Goal: Entertainment & Leisure: Consume media (video, audio)

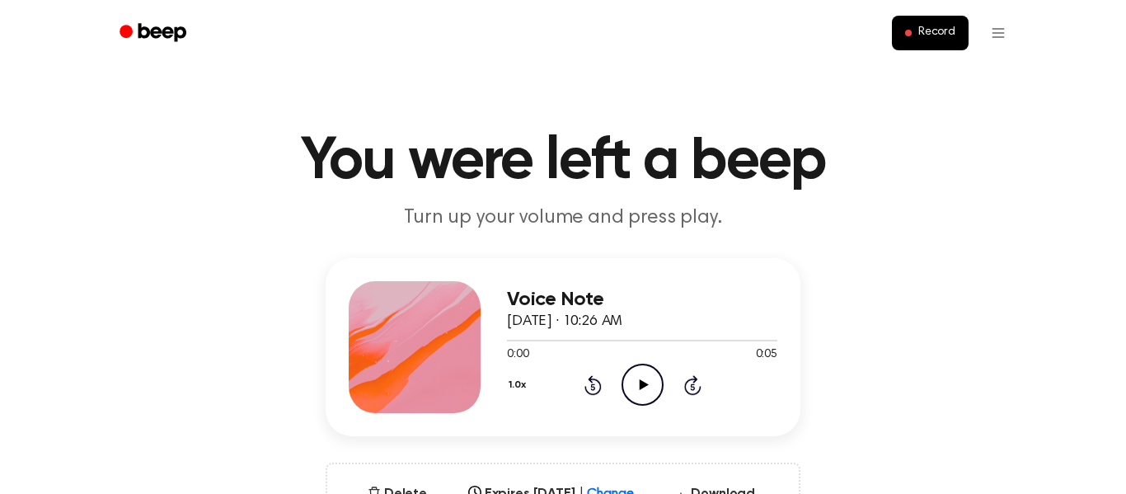
click at [643, 382] on icon at bounding box center [643, 384] width 9 height 11
click at [643, 382] on icon "Pause Audio" at bounding box center [643, 385] width 42 height 42
click at [652, 367] on circle at bounding box center [642, 384] width 40 height 40
click at [637, 380] on icon "Play Audio" at bounding box center [643, 385] width 42 height 42
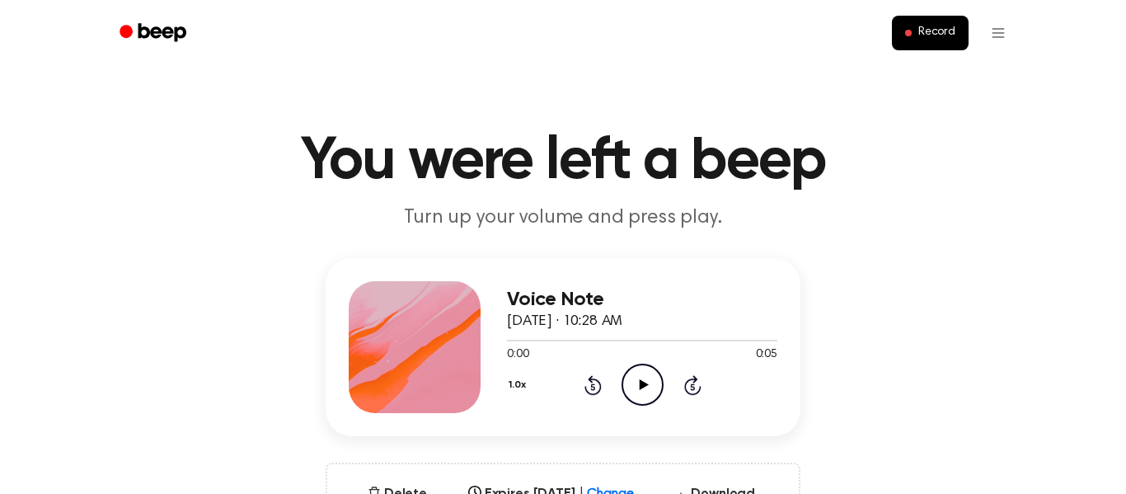
click at [655, 391] on icon "Play Audio" at bounding box center [643, 385] width 42 height 42
click at [641, 382] on icon at bounding box center [643, 384] width 9 height 11
click at [650, 378] on icon "Play Audio" at bounding box center [643, 385] width 42 height 42
